Goal: Task Accomplishment & Management: Complete application form

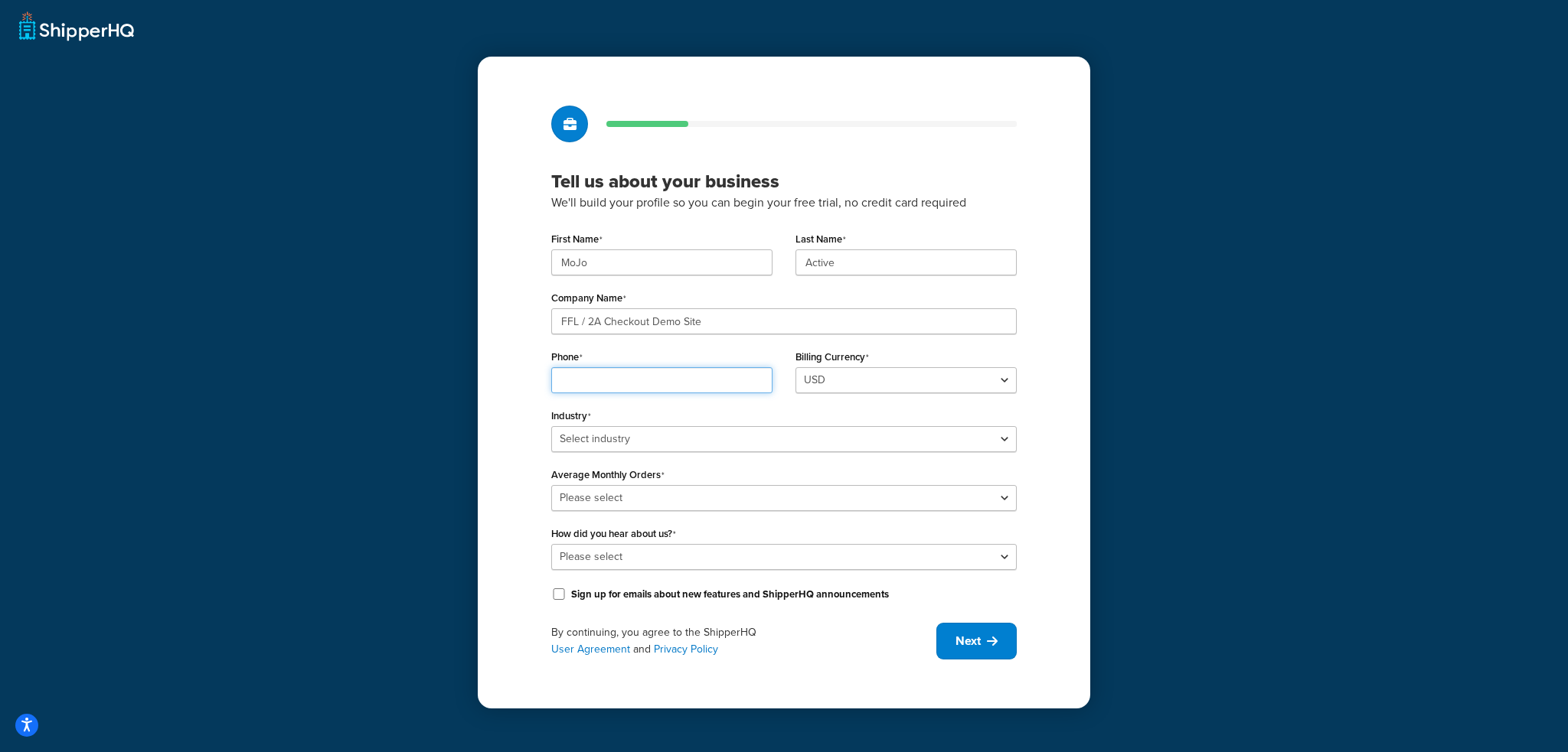
click at [603, 379] on input "Phone" at bounding box center [661, 381] width 221 height 26
click at [509, 384] on div "Tell us about your business We'll build your profile so you can begin your free…" at bounding box center [784, 382] width 612 height 652
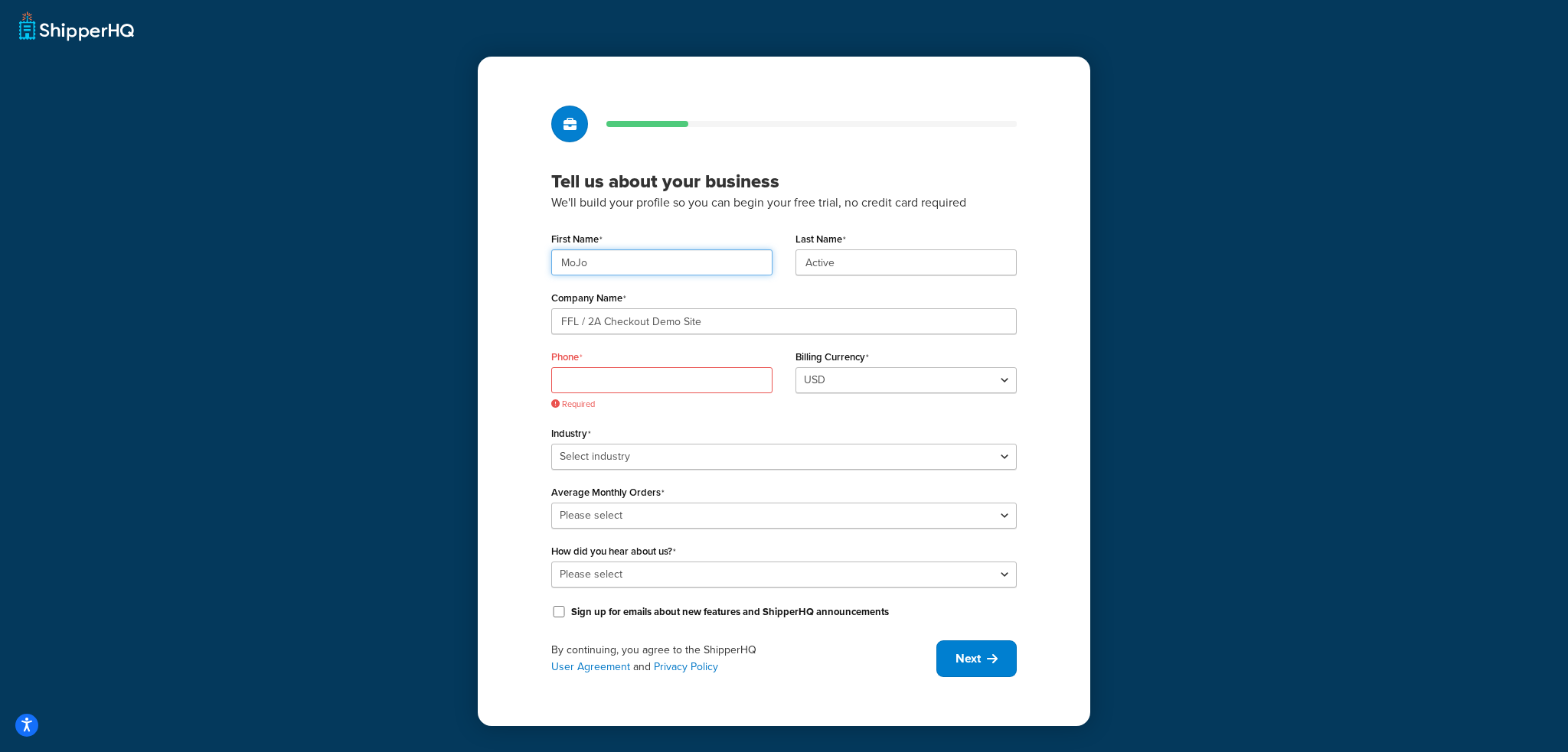
drag, startPoint x: 597, startPoint y: 264, endPoint x: 549, endPoint y: 262, distance: 48.0
click at [549, 262] on div "First Name MoJo" at bounding box center [662, 257] width 245 height 59
type input "[PERSON_NAME]"
type input "MoJo Active - FFL / 2A Checkout Demo Site"
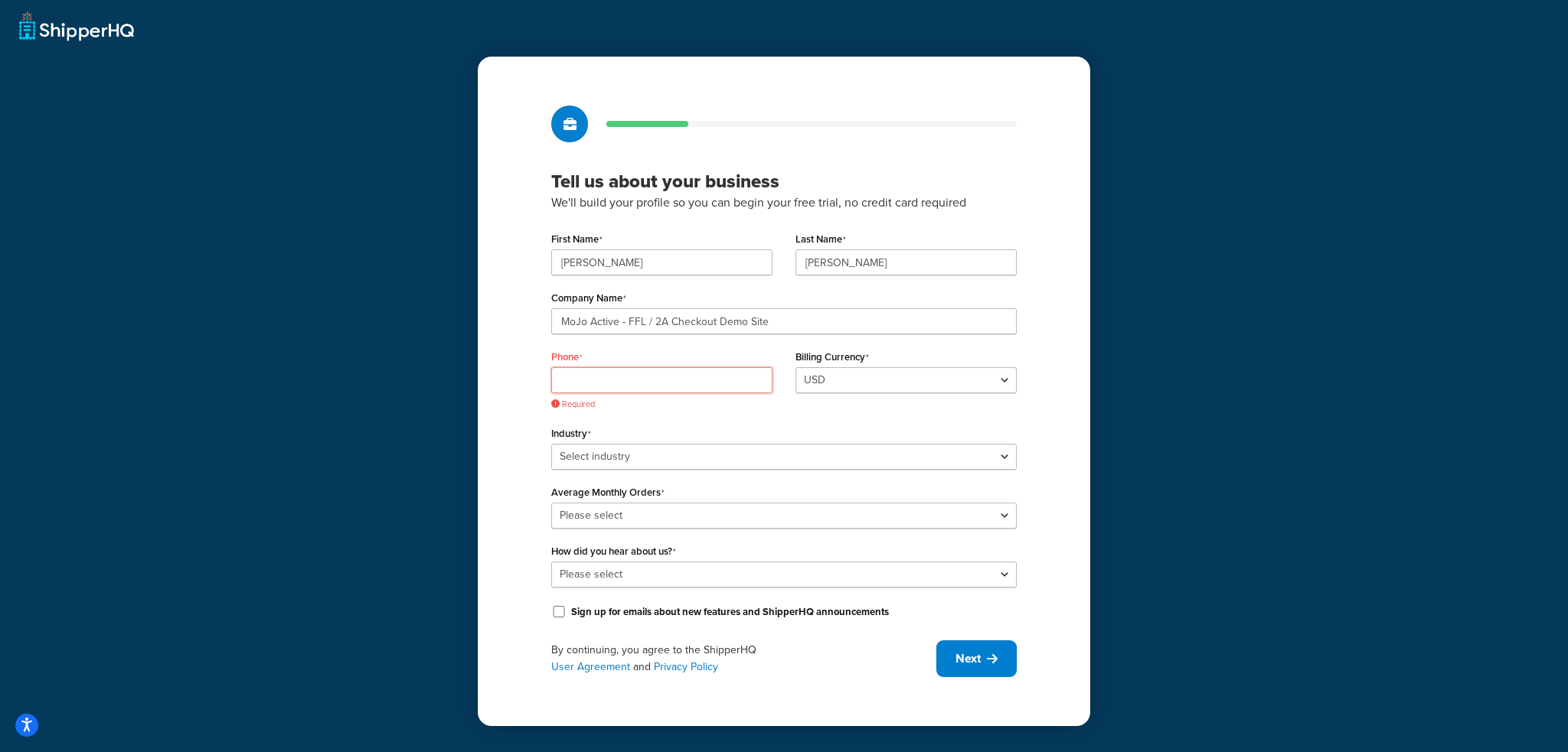
click at [611, 382] on input "Phone" at bounding box center [661, 381] width 221 height 26
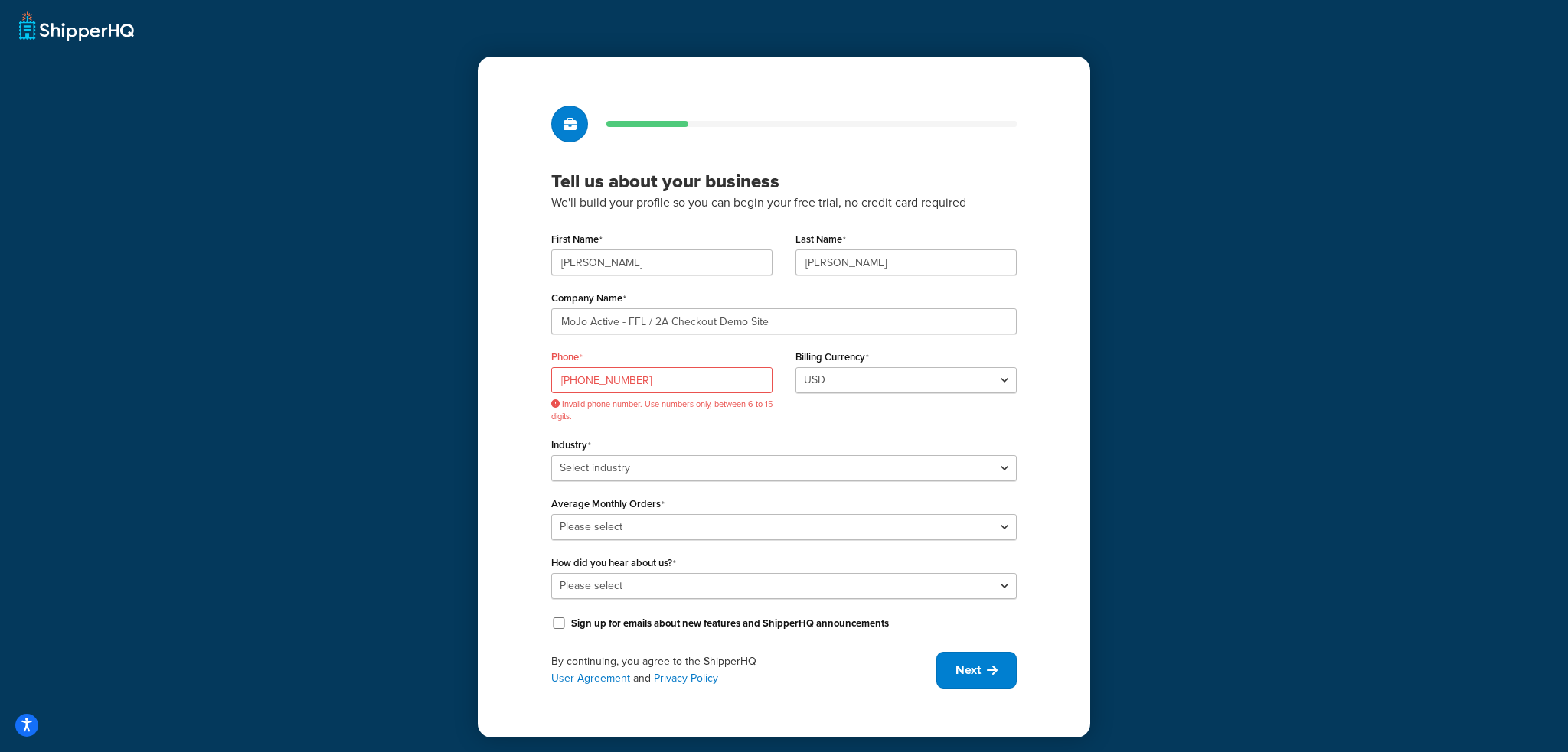
click at [661, 426] on div "Phone [PHONE_NUMBER] Invalid phone number. Use numbers only, between 6 to 15 di…" at bounding box center [662, 390] width 245 height 88
click at [586, 382] on input "[PHONE_NUMBER]" at bounding box center [661, 381] width 221 height 26
click at [584, 382] on input "[PHONE_NUMBER]" at bounding box center [661, 381] width 221 height 26
click at [603, 382] on input "570452-7062" at bounding box center [661, 381] width 221 height 26
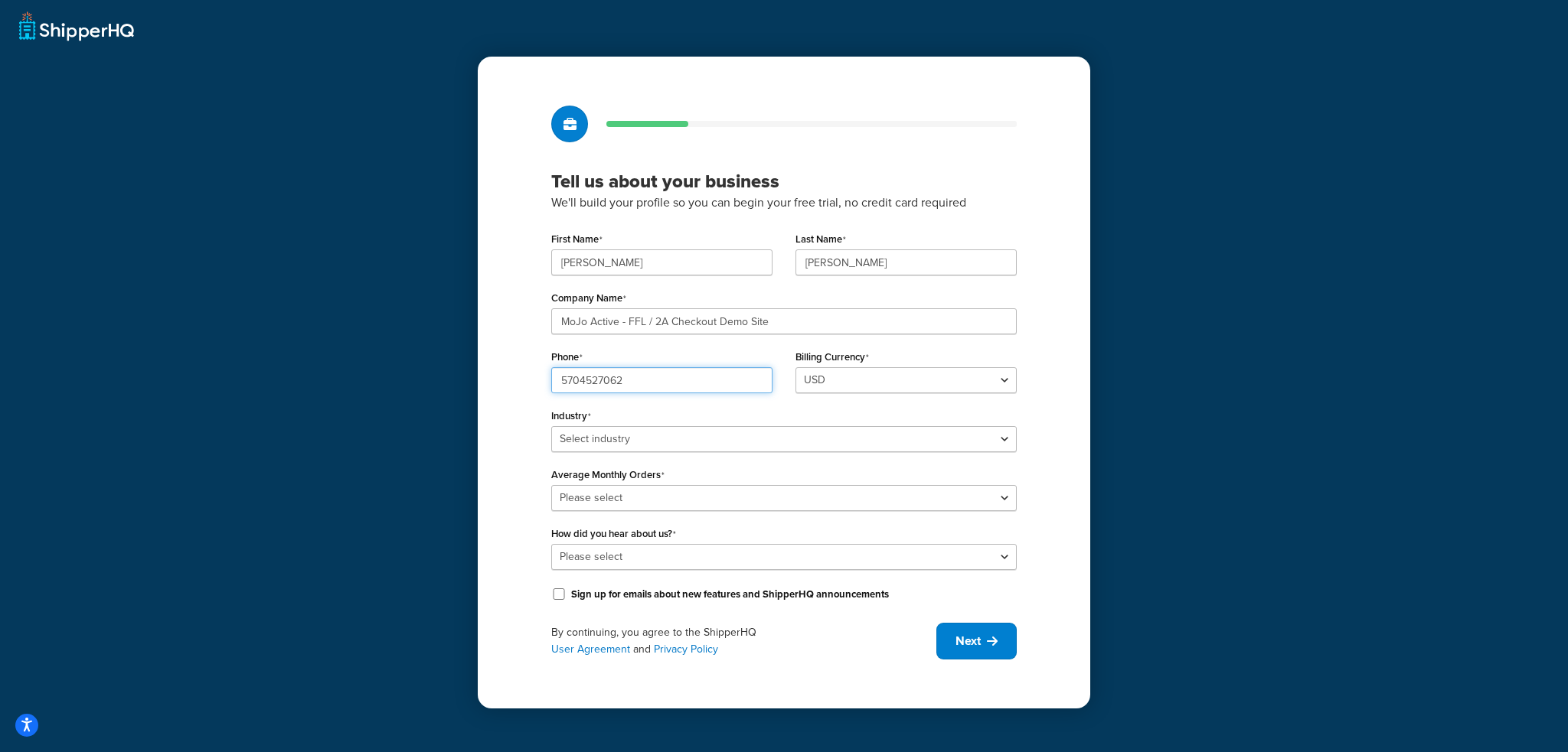
type input "5704527062"
click at [834, 410] on div "Industry Select industry Automotive Adult Agriculture Alcohol, Tobacco & CBD Ar…" at bounding box center [784, 428] width 466 height 47
click at [677, 437] on select "Select industry Automotive Adult Agriculture Alcohol, Tobacco & CBD Arts & Craf…" at bounding box center [784, 439] width 466 height 26
select select "25"
click at [551, 426] on select "Select industry Automotive Adult Agriculture Alcohol, Tobacco & CBD Arts & Craf…" at bounding box center [784, 439] width 466 height 26
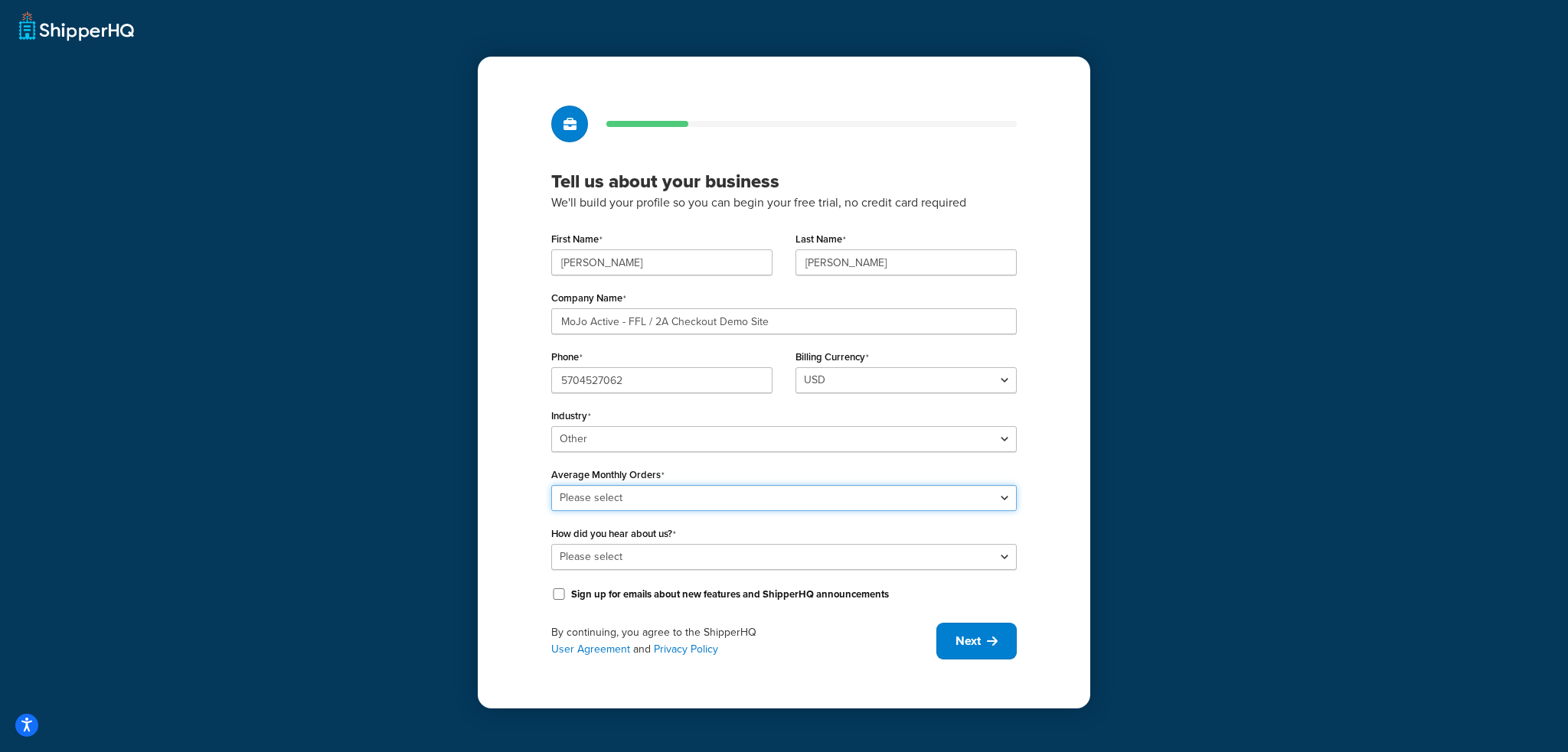
click at [641, 498] on select "Please select 0-500 501-1,000 1,001-10,000 10,001-20,000 Over 20,000" at bounding box center [784, 498] width 466 height 26
select select "1"
click at [551, 485] on select "Please select 0-500 501-1,000 1,001-10,000 10,001-20,000 Over 20,000" at bounding box center [784, 498] width 466 height 26
click at [652, 554] on select "Please select Online Search App Store or Marketplace Listing Referred by Agency…" at bounding box center [784, 558] width 466 height 26
select select "3"
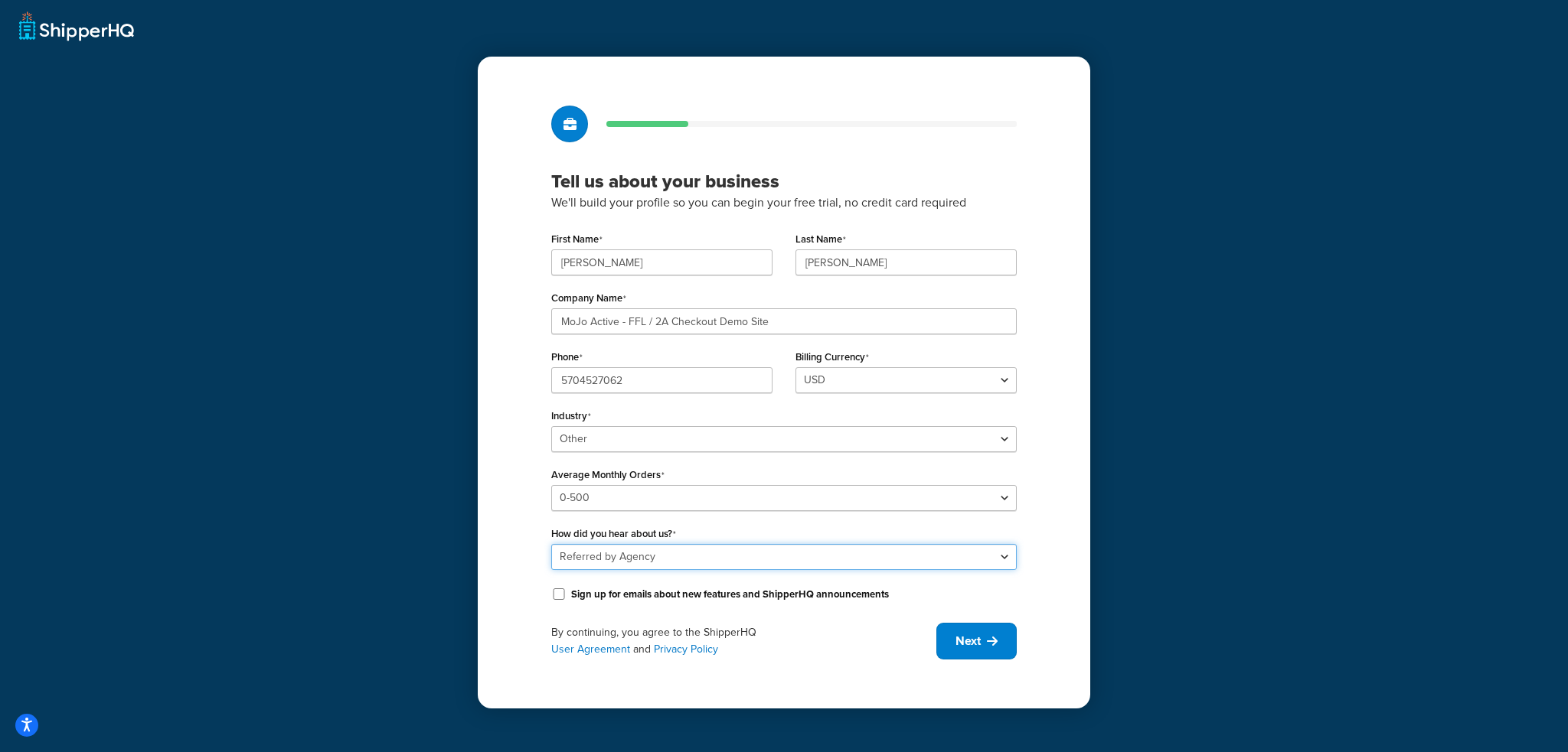
click at [551, 545] on select "Please select Online Search App Store or Marketplace Listing Referred by Agency…" at bounding box center [784, 558] width 466 height 26
click at [960, 642] on span "Next" at bounding box center [968, 642] width 25 height 17
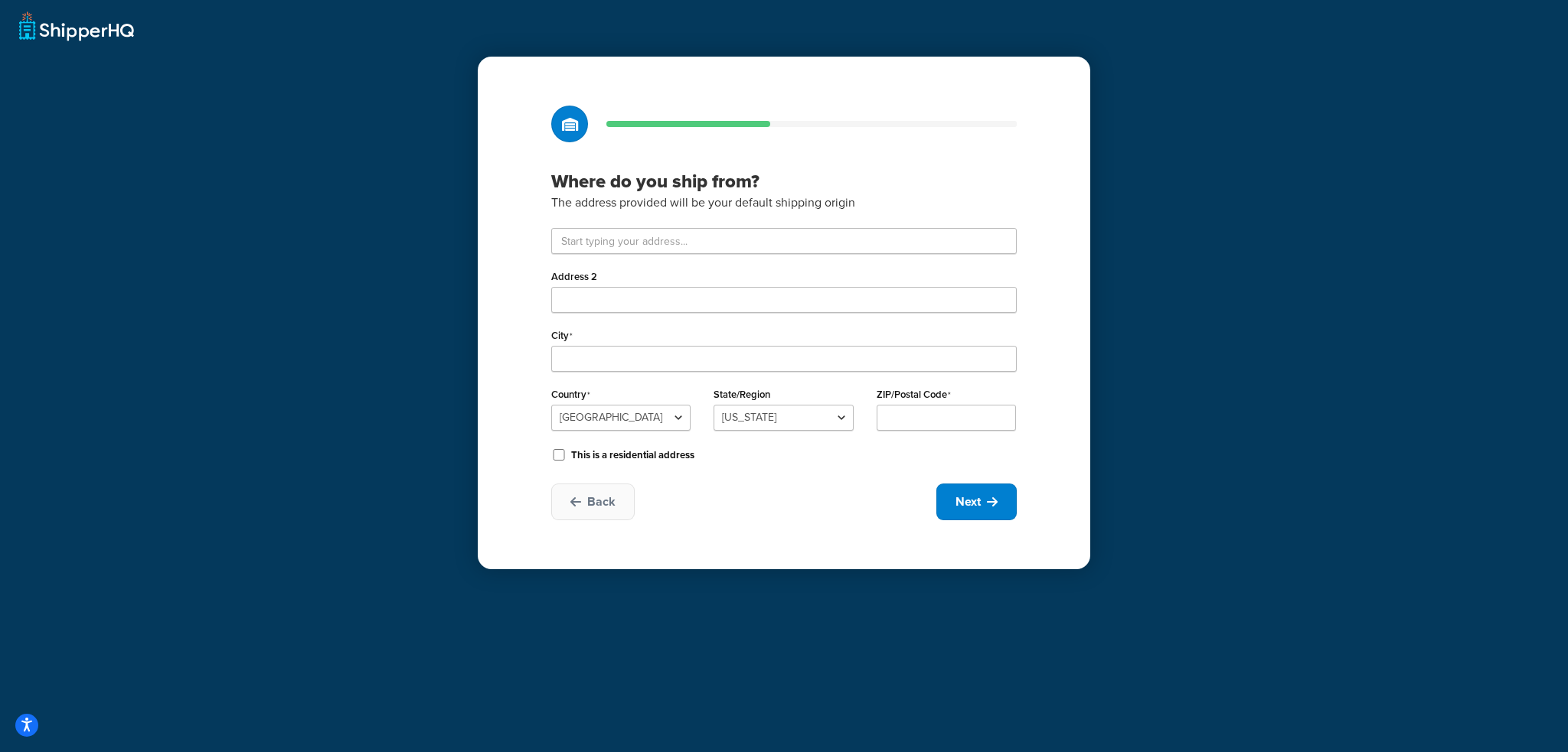
click at [551, 254] on div at bounding box center [551, 254] width 0 height 0
type input "[STREET_ADDRESS]"
type input "[GEOGRAPHIC_DATA]"
select select
type input "17777"
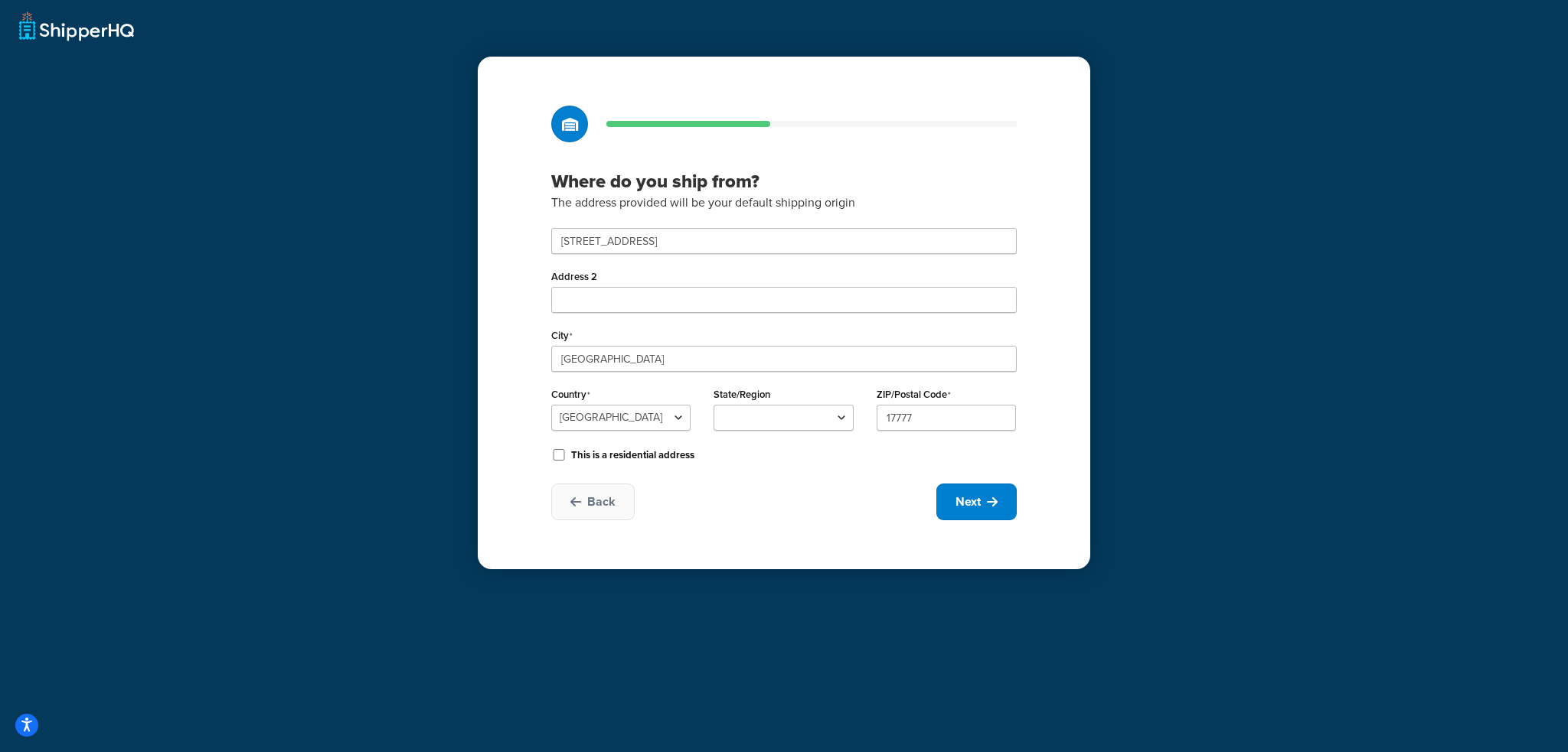
click at [779, 480] on div "Where do you ship from? The address provided will be your default shipping orig…" at bounding box center [784, 313] width 612 height 513
click at [817, 410] on select "[US_STATE] [US_STATE] [US_STATE] [US_STATE] [US_STATE] Armed Forces Americas Ar…" at bounding box center [783, 418] width 139 height 26
click at [713, 405] on select "[US_STATE] [US_STATE] [US_STATE] [US_STATE] [US_STATE] Armed Forces Americas Ar…" at bounding box center [783, 418] width 139 height 26
click at [988, 499] on icon at bounding box center [992, 502] width 11 height 12
select select "1"
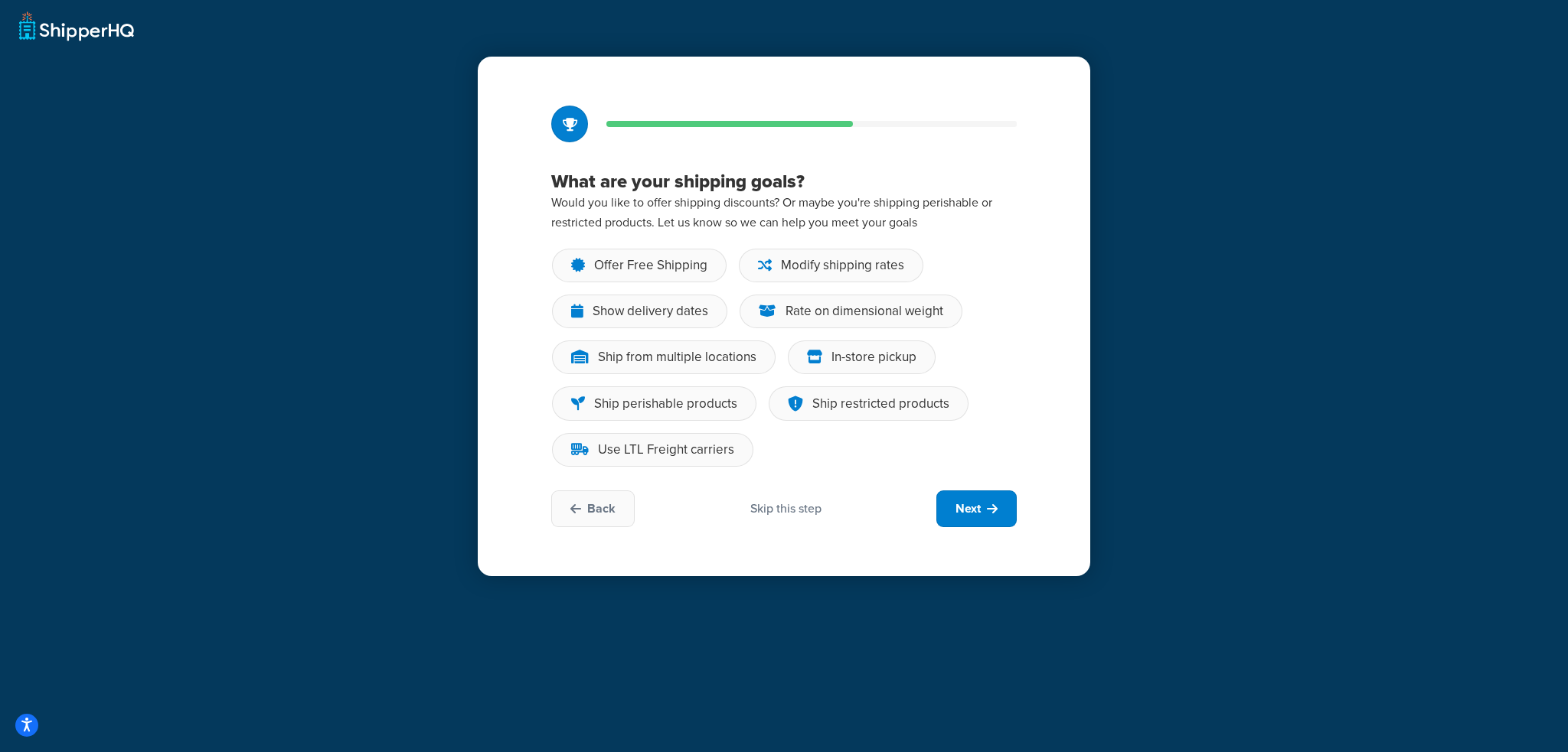
click at [790, 508] on div "Skip this step" at bounding box center [785, 509] width 71 height 17
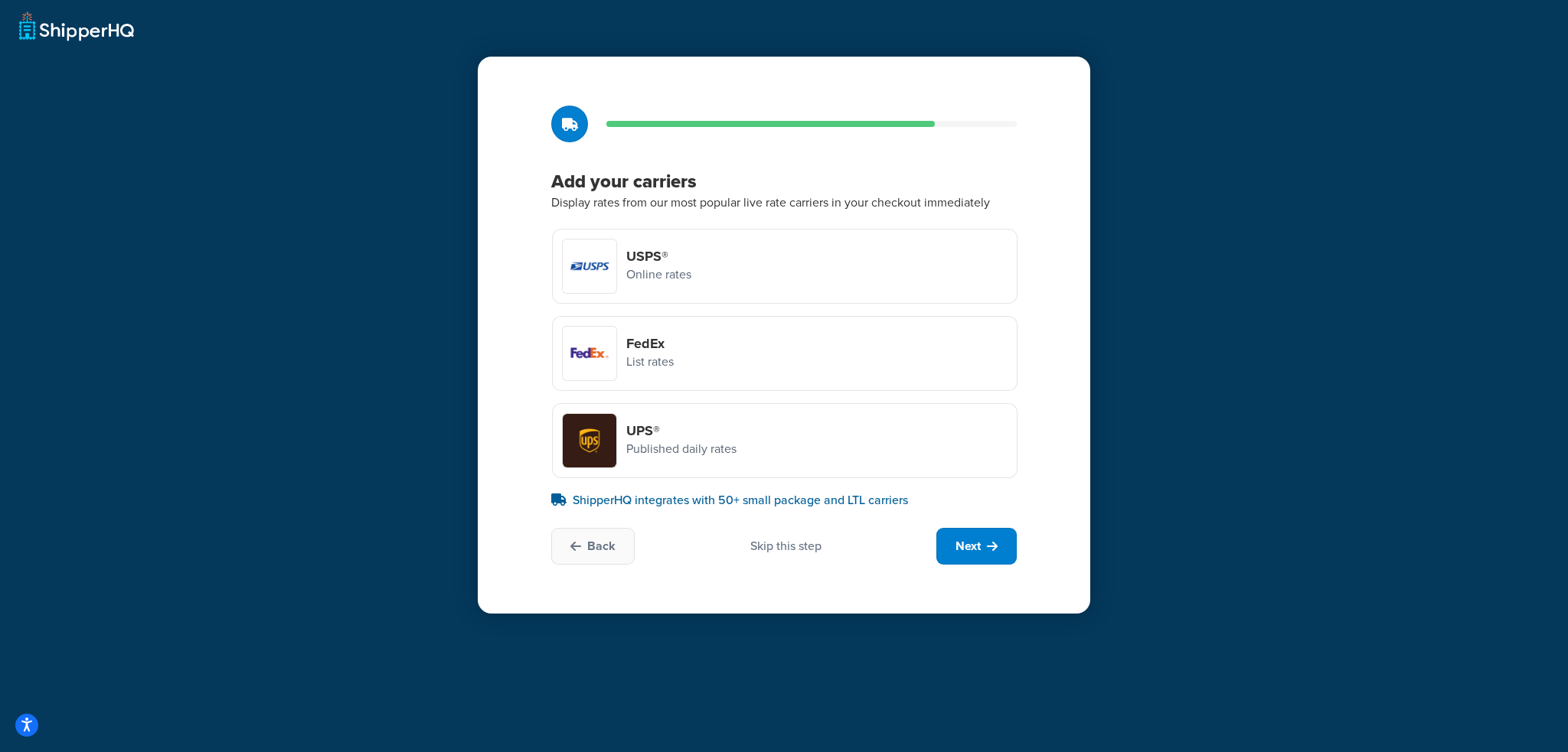
click at [772, 541] on div "Skip this step" at bounding box center [785, 546] width 71 height 17
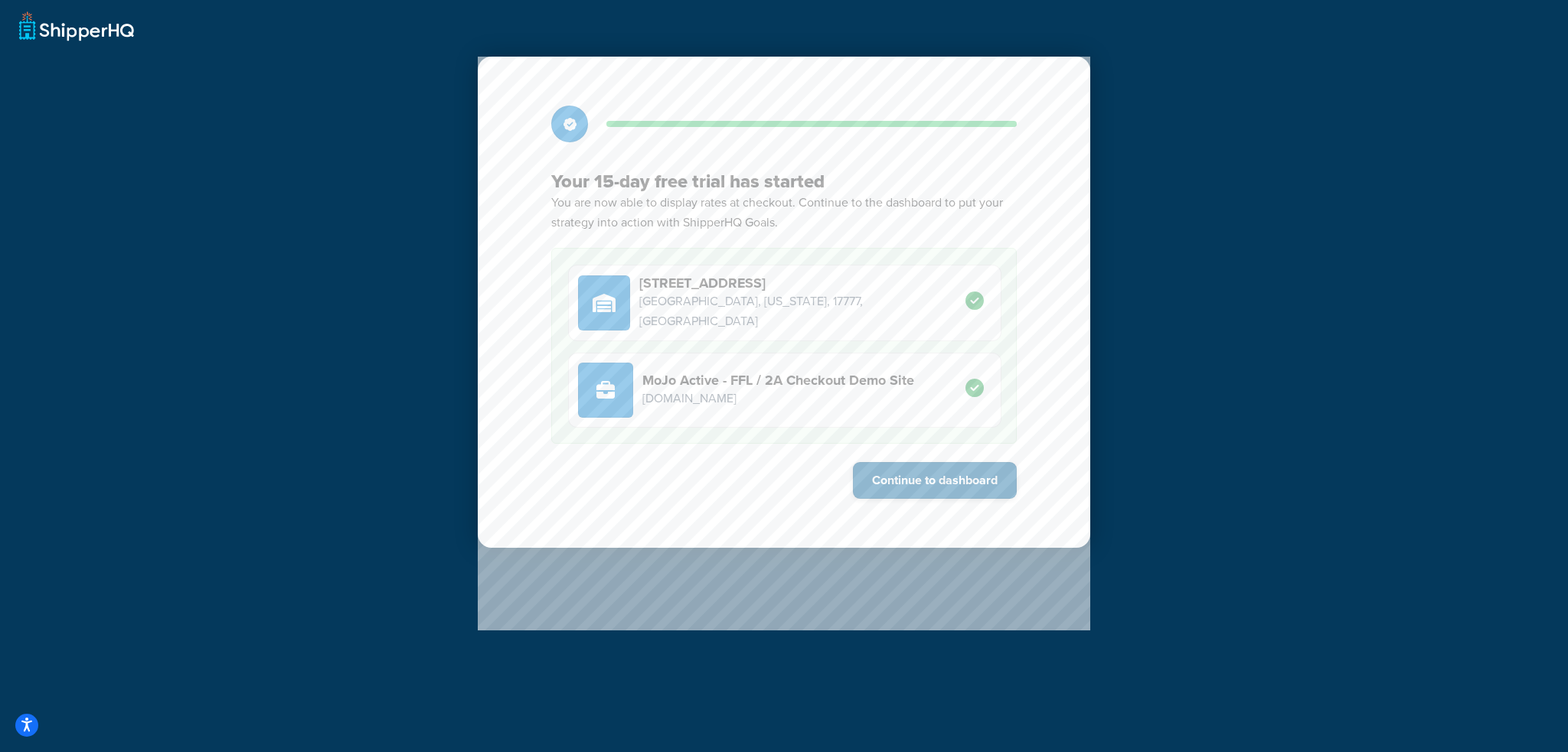
click at [901, 482] on button "Continue to dashboard" at bounding box center [935, 481] width 164 height 37
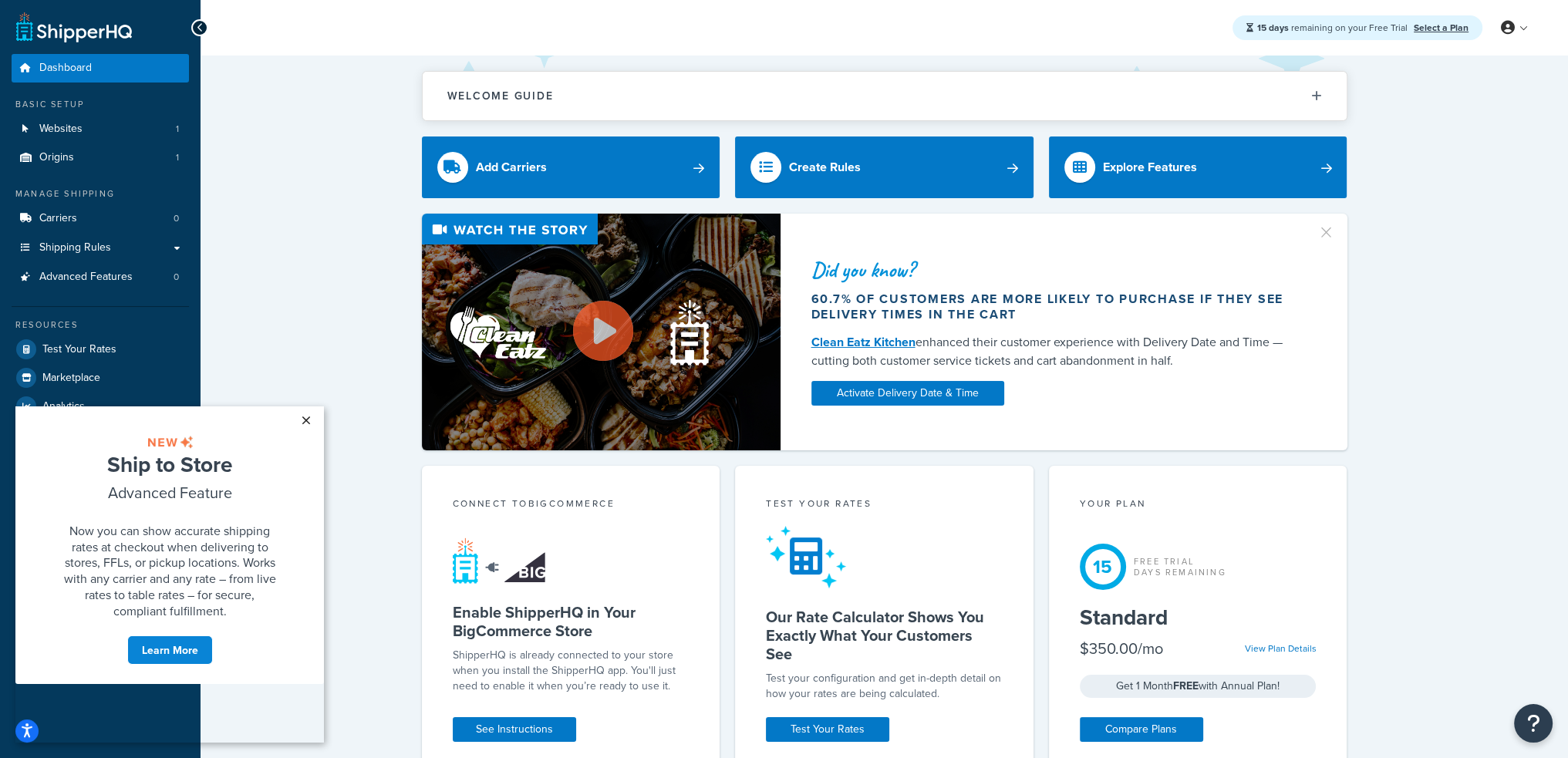
click at [304, 419] on link "×" at bounding box center [305, 421] width 27 height 28
